Goal: Task Accomplishment & Management: Use online tool/utility

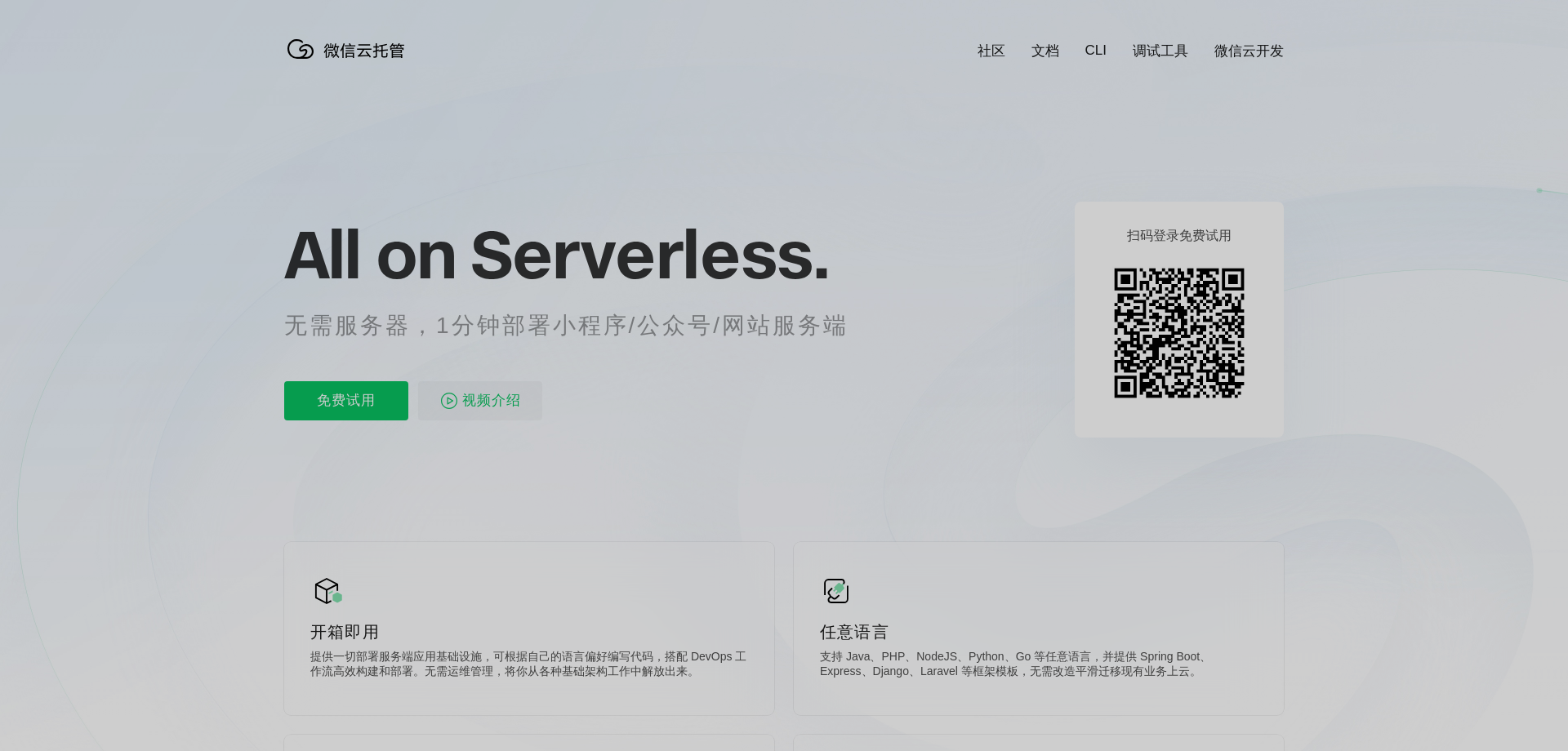
scroll to position [0, 2904]
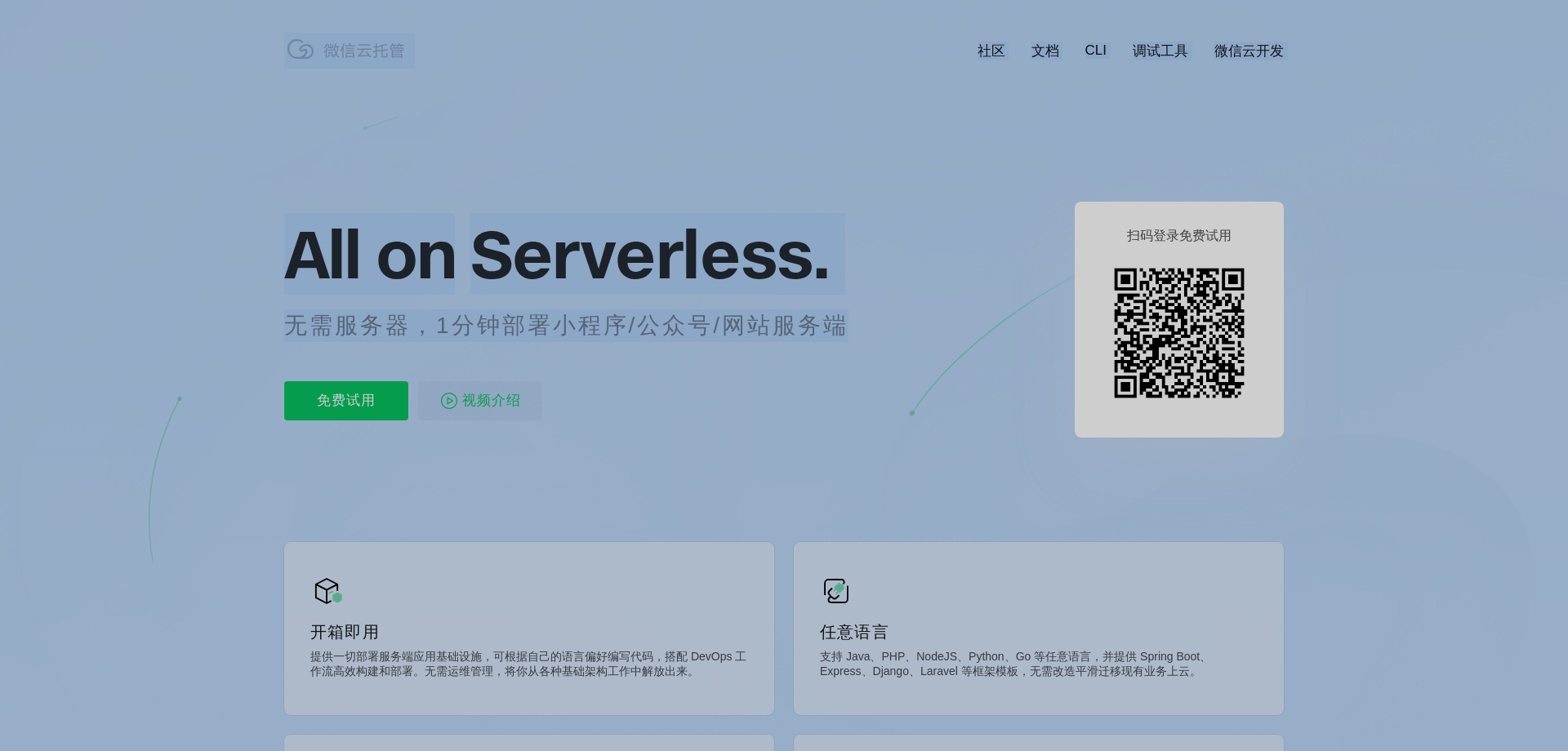
drag, startPoint x: 842, startPoint y: 328, endPoint x: 245, endPoint y: 335, distance: 597.0
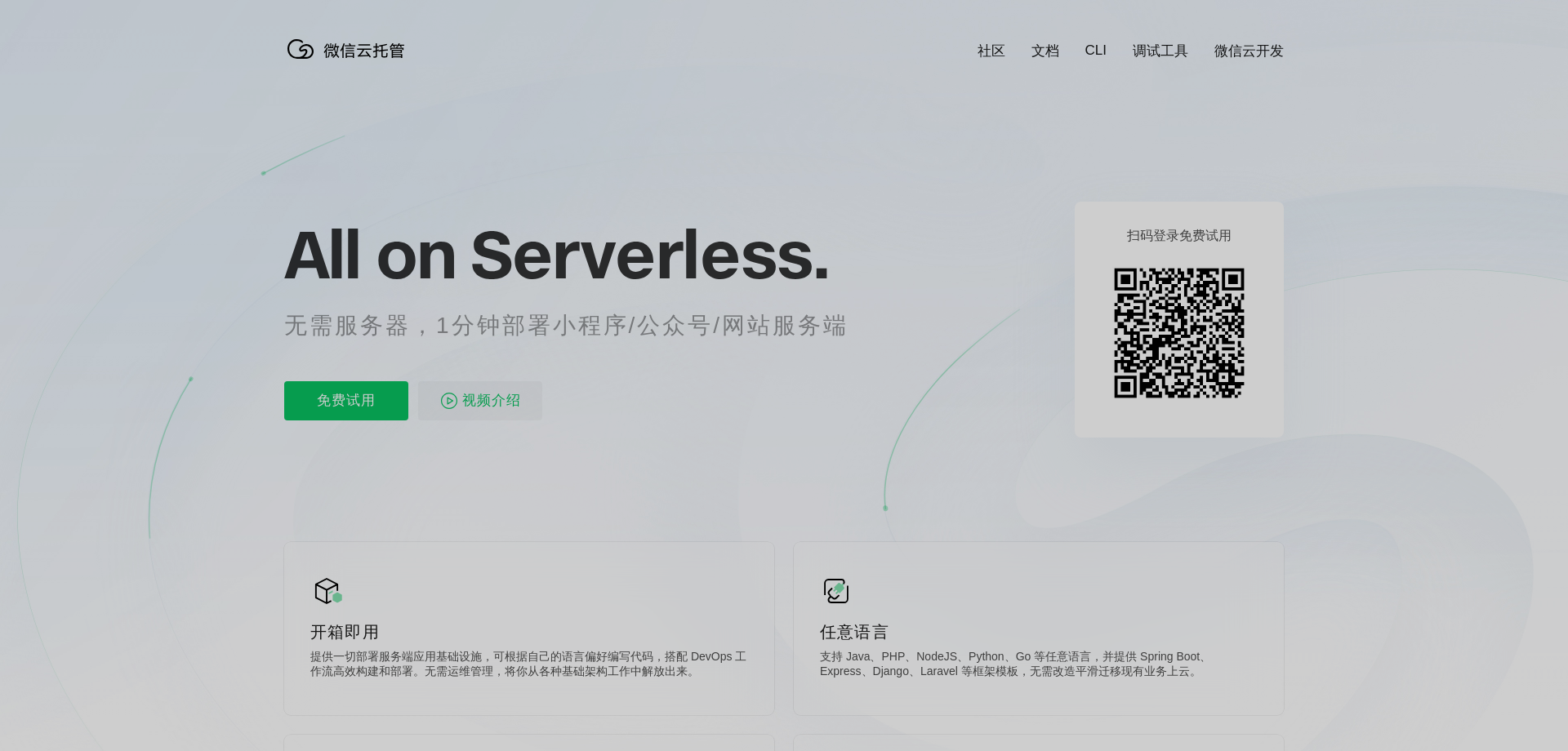
click at [650, 402] on div "免费试用 视频介绍" at bounding box center [585, 401] width 604 height 39
click at [335, 410] on p "免费试用" at bounding box center [345, 401] width 124 height 39
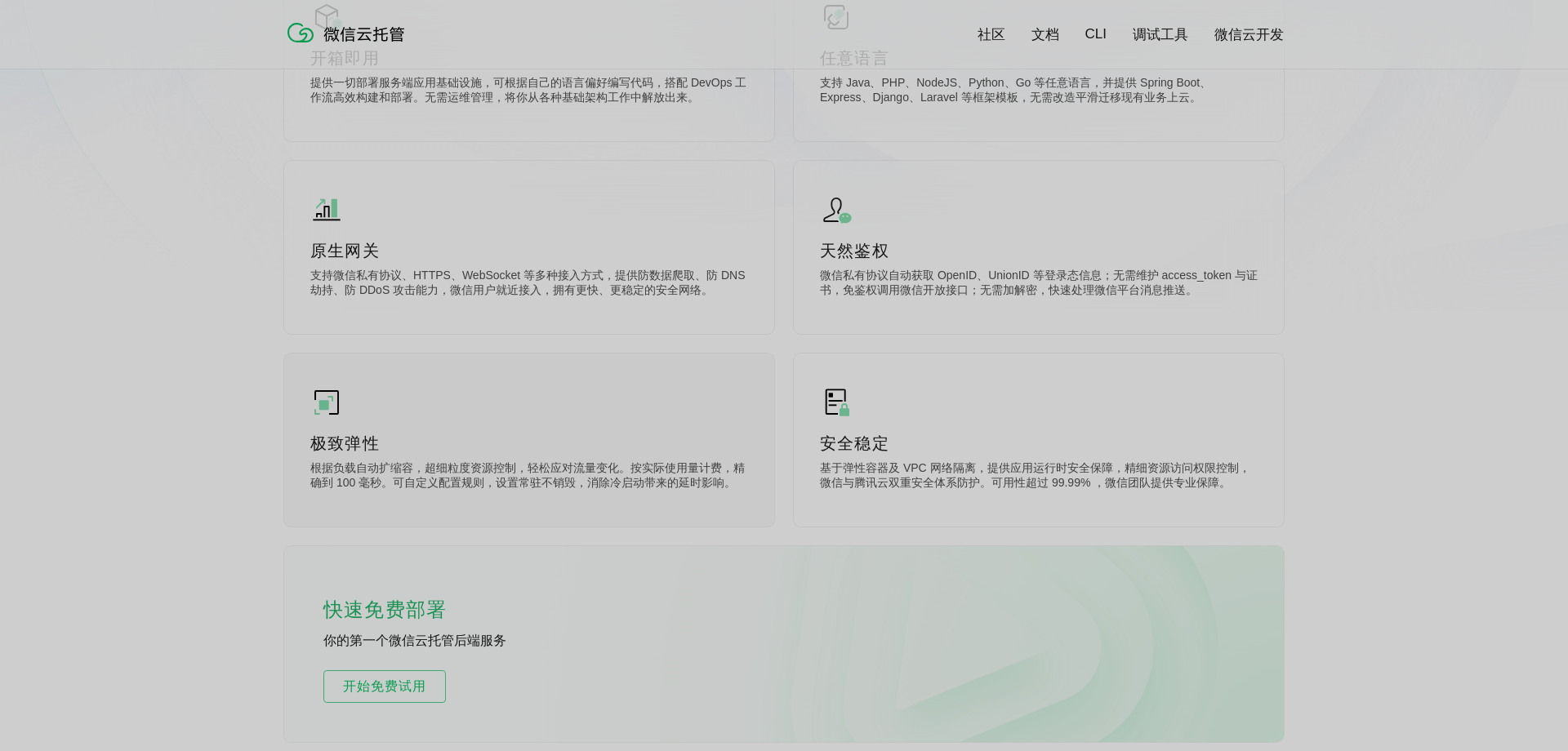
scroll to position [0, 0]
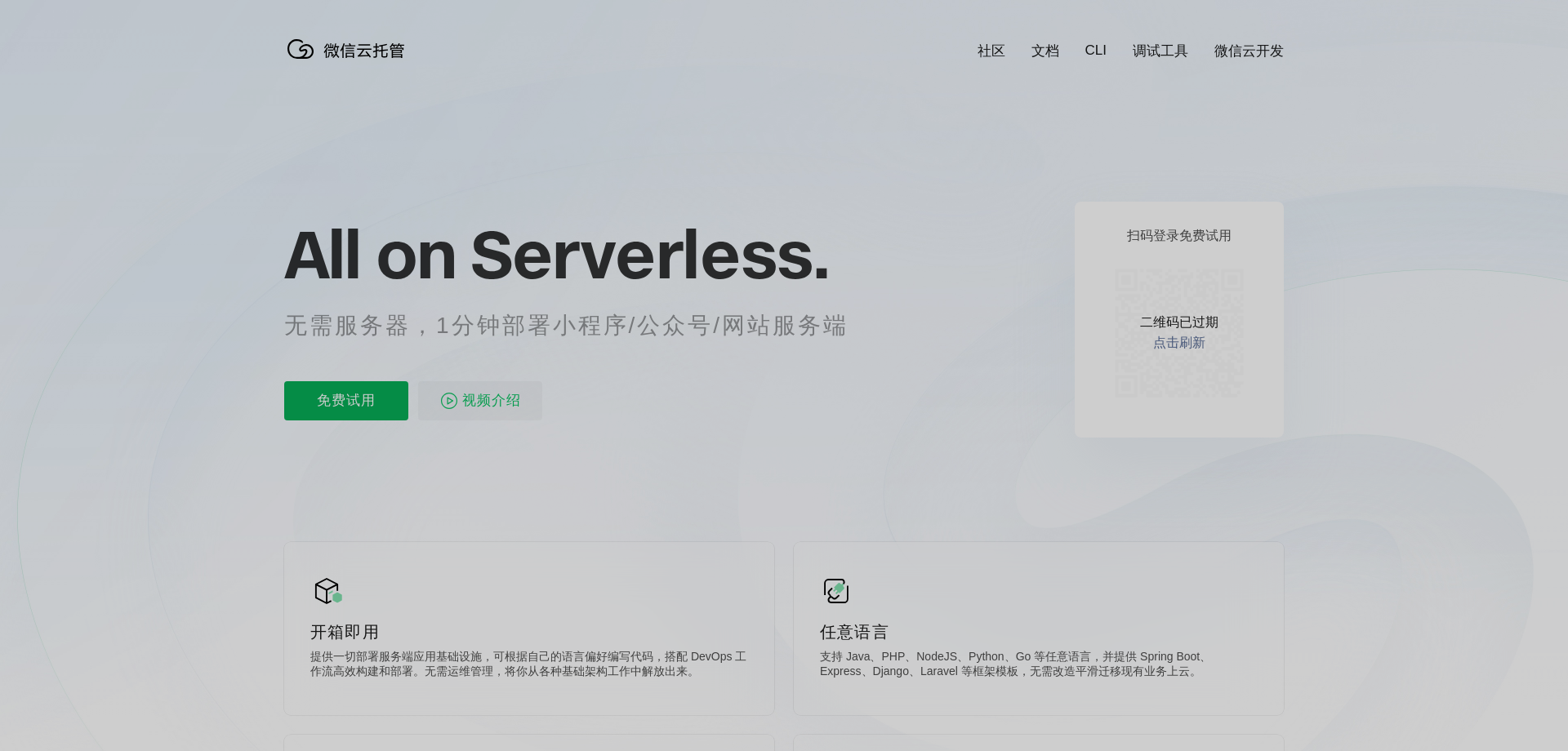
click at [335, 400] on p "免费试用" at bounding box center [345, 401] width 124 height 39
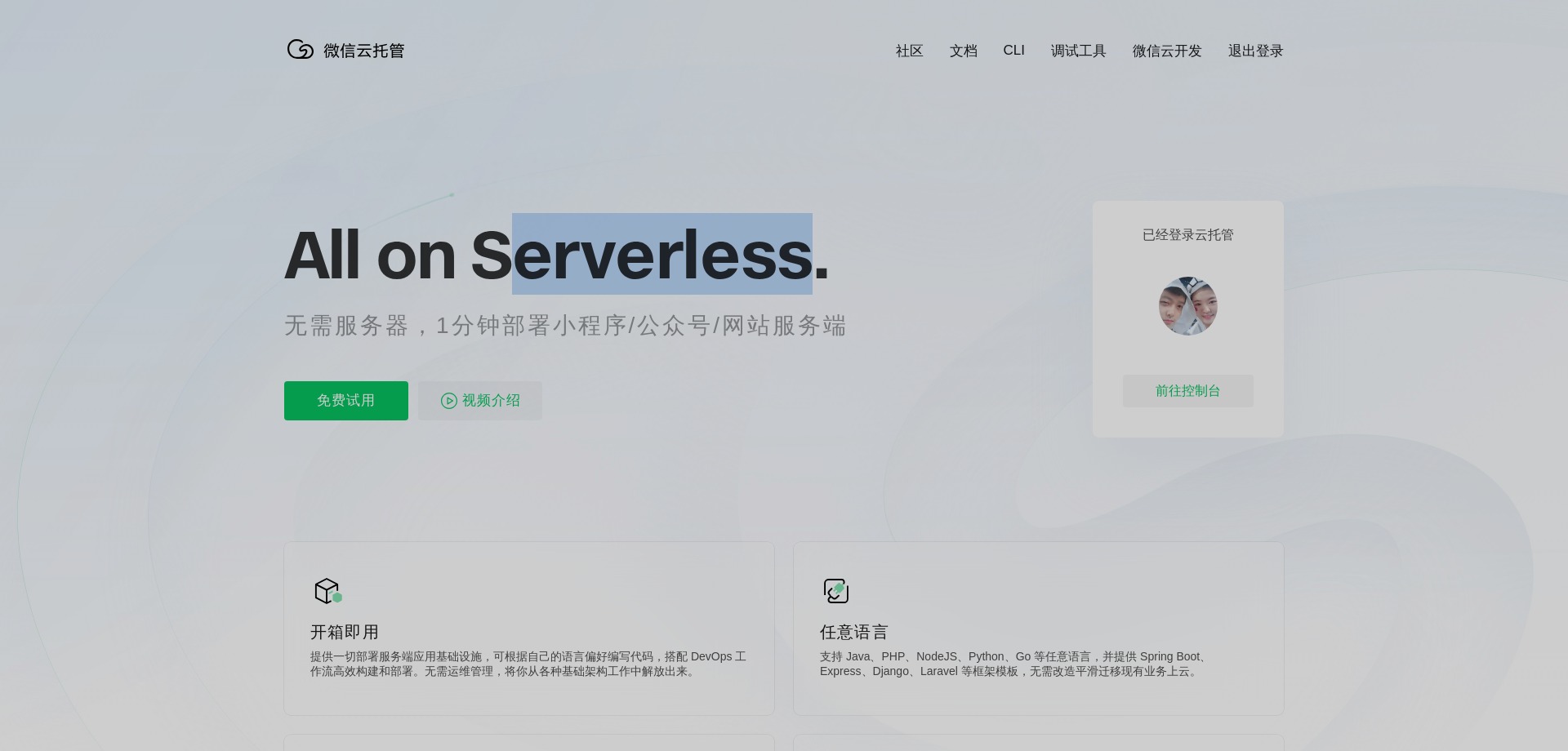
drag, startPoint x: 777, startPoint y: 263, endPoint x: 514, endPoint y: 258, distance: 263.0
click at [504, 259] on span "Serverless." at bounding box center [650, 253] width 358 height 81
click at [1162, 52] on link "微信云开发" at bounding box center [1167, 51] width 69 height 19
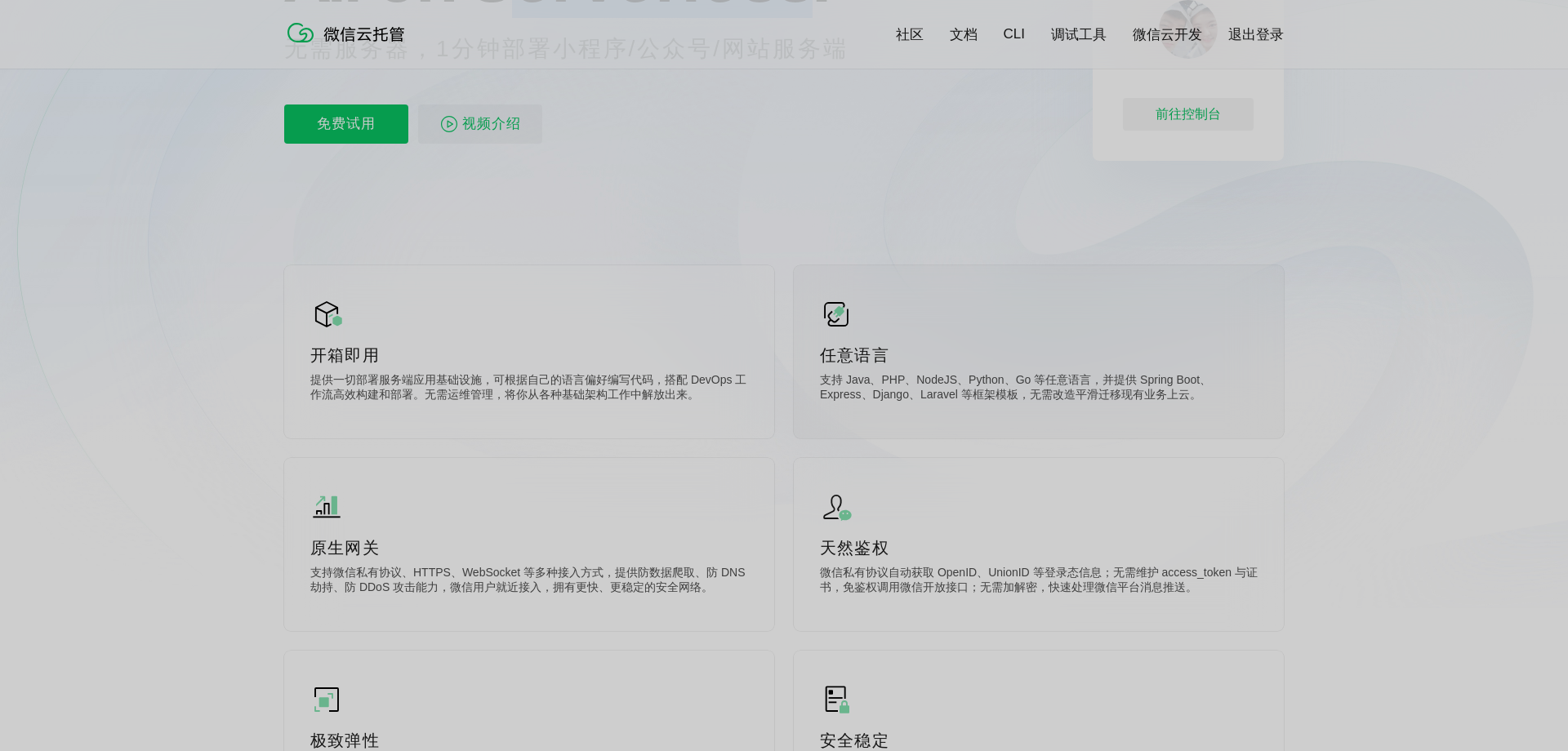
scroll to position [356, 0]
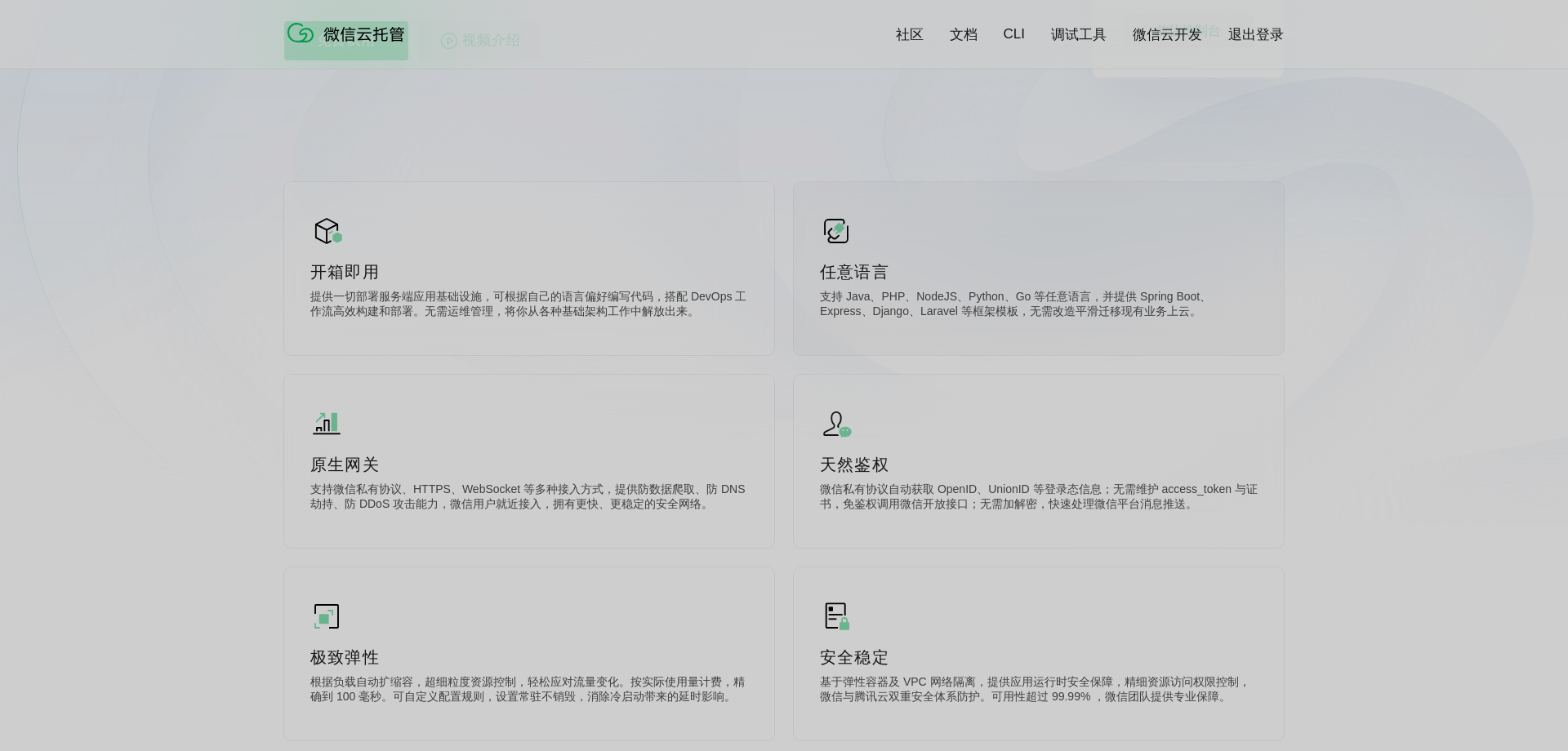
click at [973, 306] on p "支持 Java、PHP、NodeJS、Python、Go 等任意语言，并提供 Spring Boot、Express、Django、Laravel 等框架模板…" at bounding box center [1038, 306] width 438 height 33
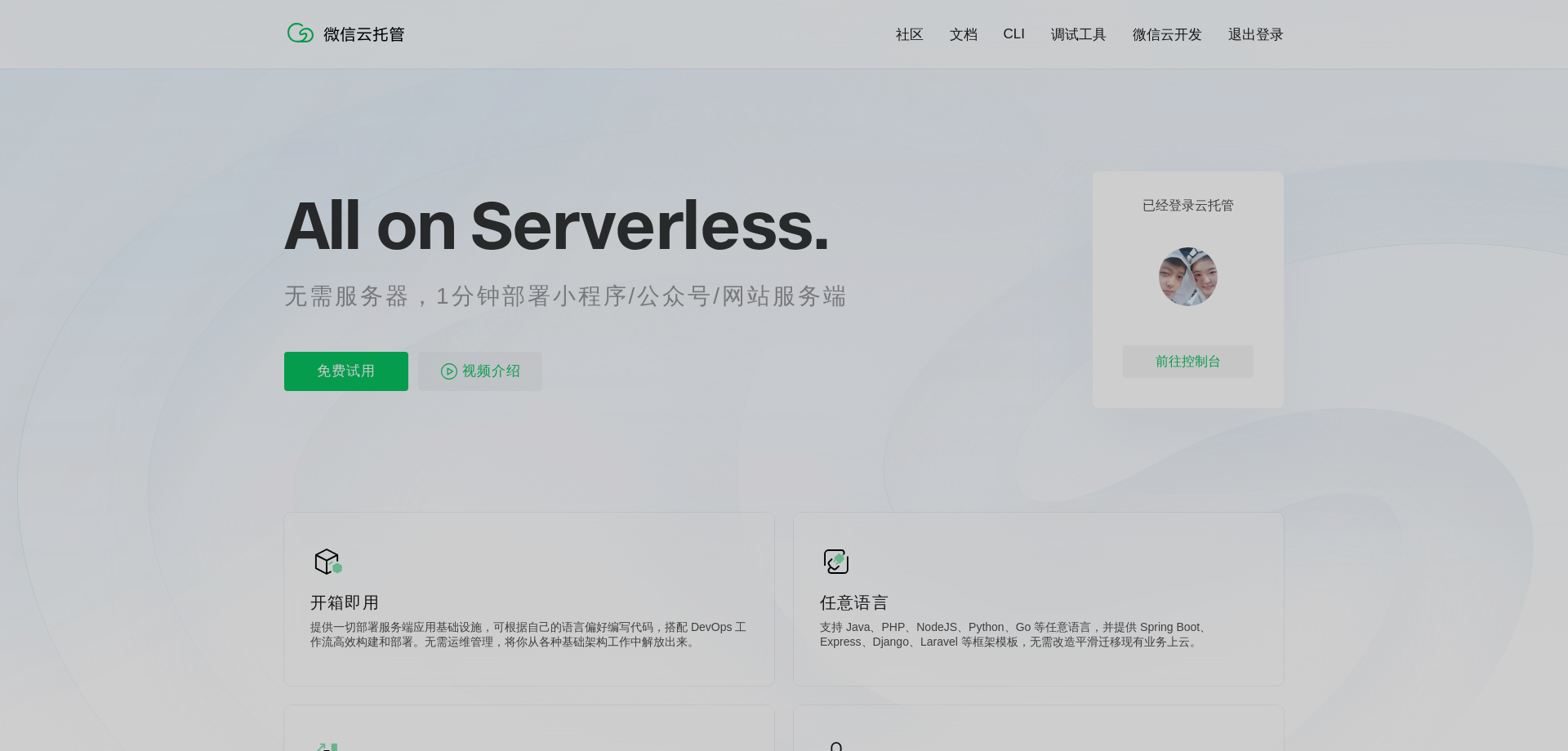
scroll to position [0, 0]
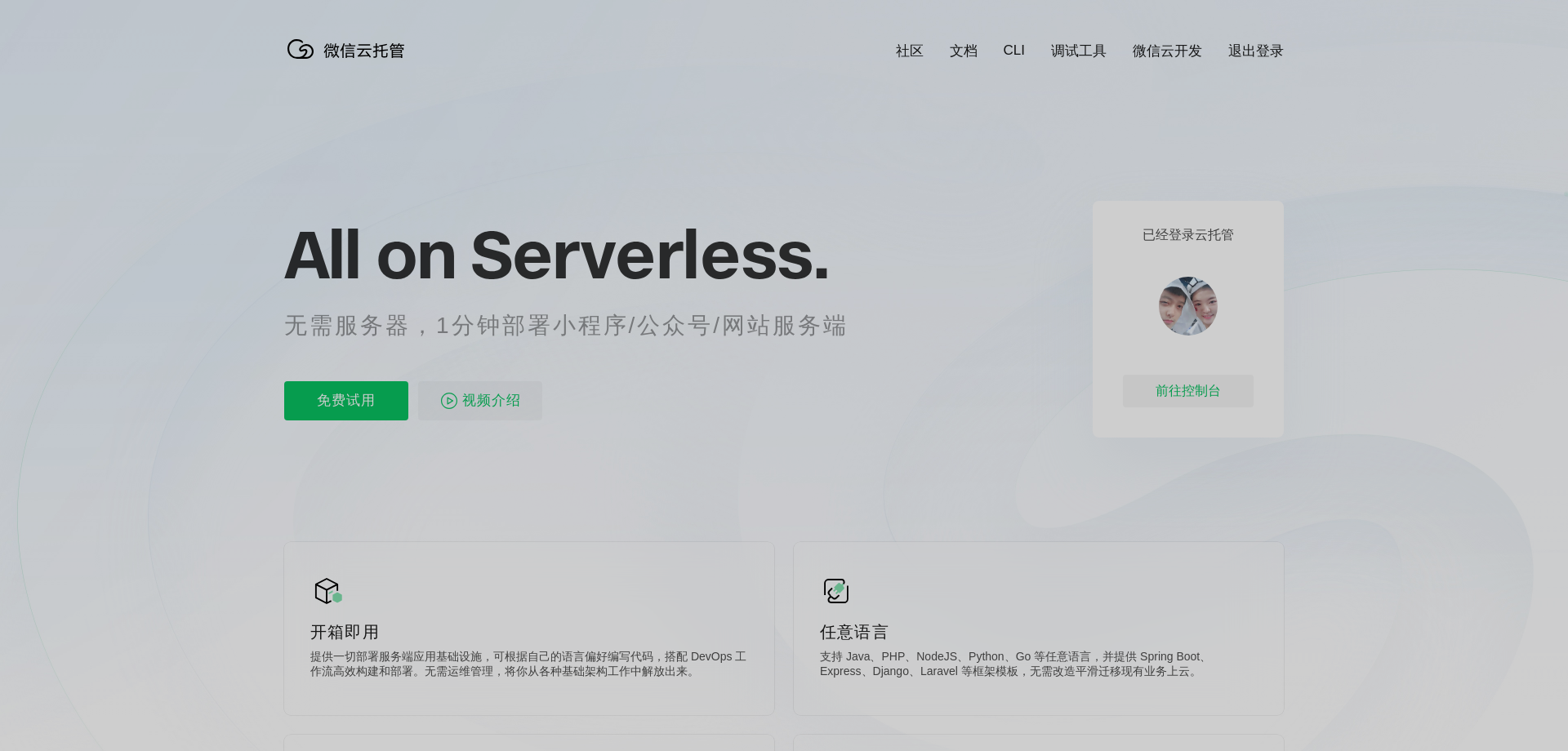
click at [372, 54] on img at bounding box center [349, 49] width 131 height 33
click at [1186, 401] on div "前往控制台" at bounding box center [1188, 391] width 131 height 33
click at [1205, 404] on div "前往控制台" at bounding box center [1188, 391] width 131 height 33
